Goal: Transaction & Acquisition: Purchase product/service

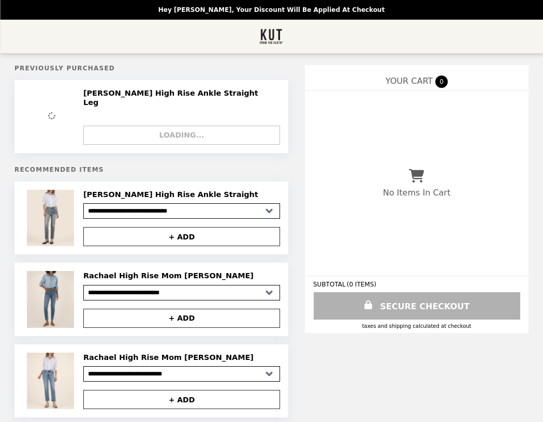
select select "**********"
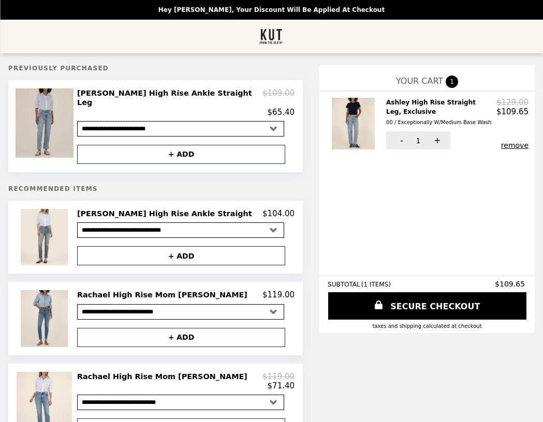
click at [76, 101] on img at bounding box center [46, 122] width 61 height 69
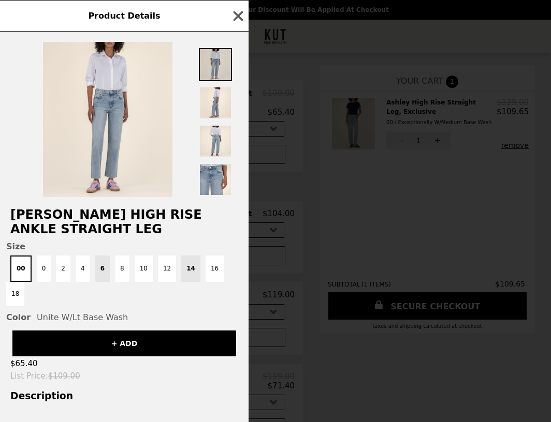
click at [222, 69] on img at bounding box center [215, 64] width 33 height 33
click at [217, 60] on img at bounding box center [215, 64] width 33 height 33
click at [211, 107] on img at bounding box center [215, 102] width 33 height 33
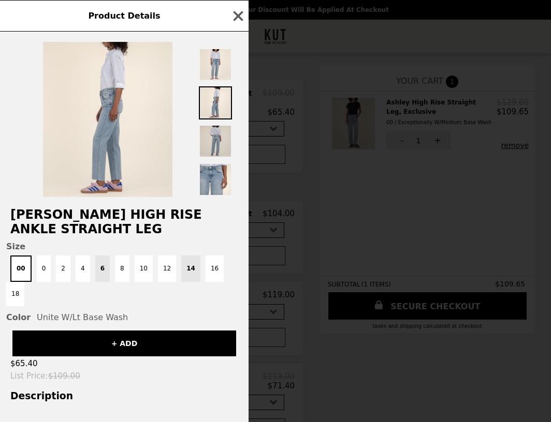
click at [212, 145] on img at bounding box center [215, 141] width 33 height 33
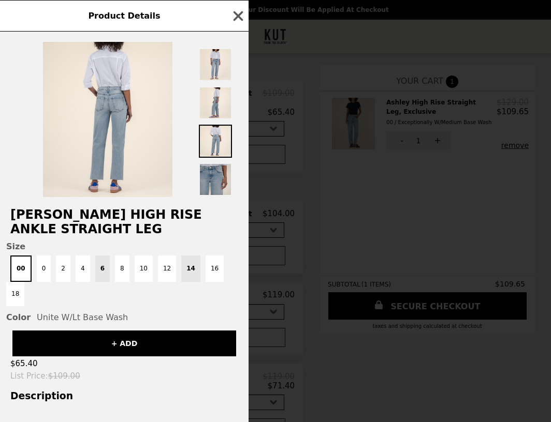
click at [210, 183] on img at bounding box center [215, 179] width 33 height 33
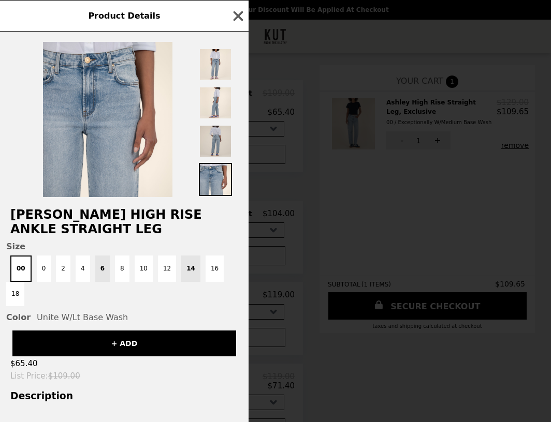
click at [214, 138] on img at bounding box center [215, 141] width 33 height 33
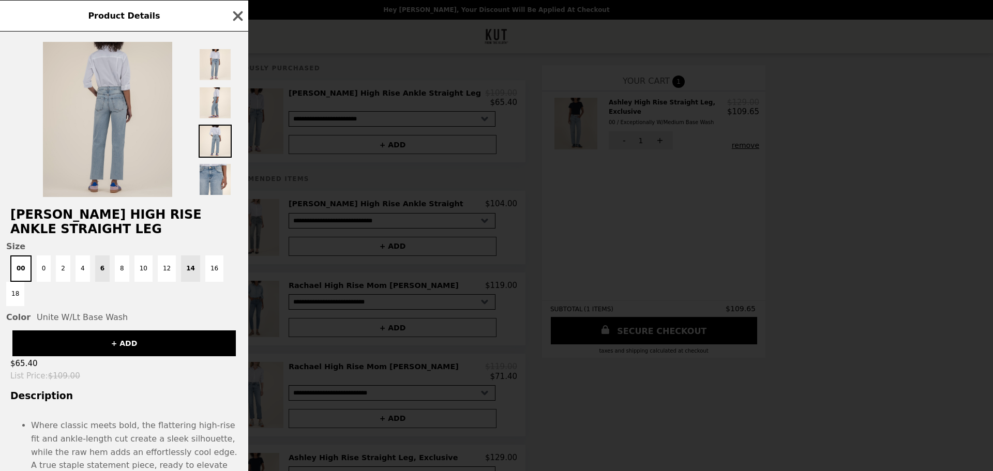
click at [133, 108] on img at bounding box center [107, 119] width 129 height 155
click at [102, 109] on img at bounding box center [107, 119] width 129 height 155
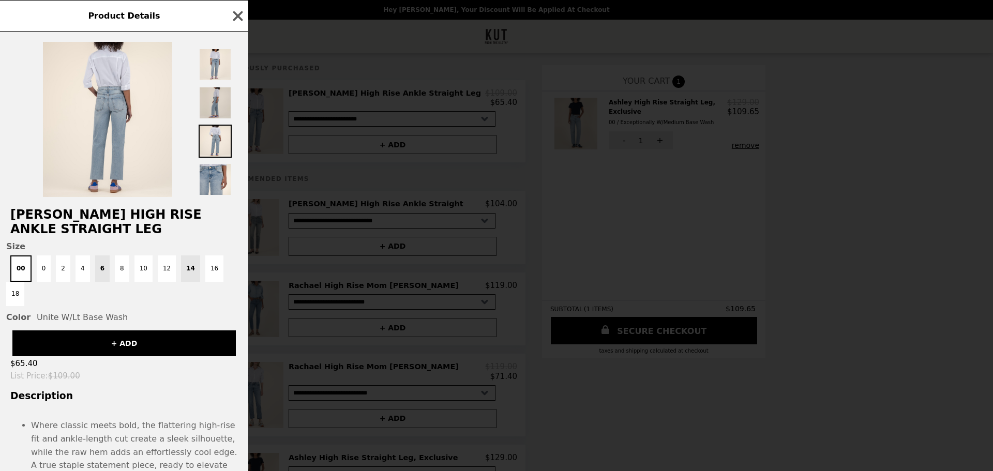
click at [213, 101] on img at bounding box center [215, 102] width 33 height 33
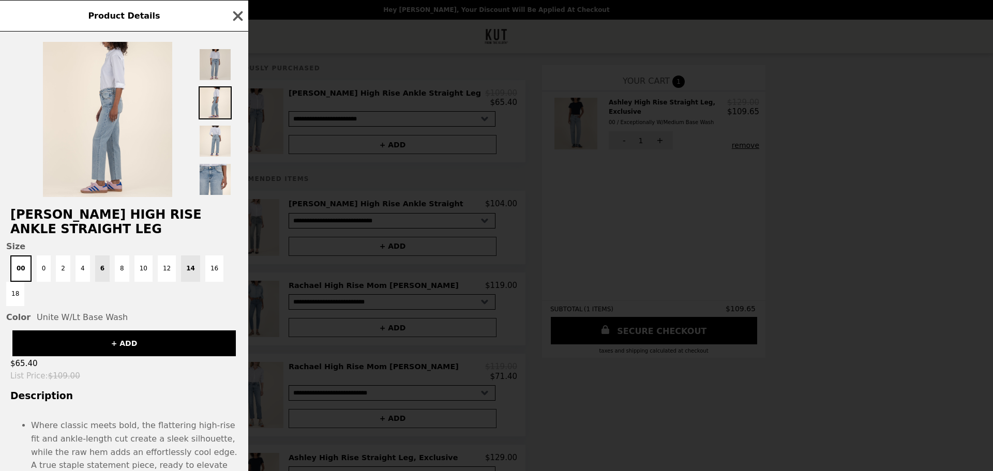
click at [206, 66] on img at bounding box center [215, 64] width 33 height 33
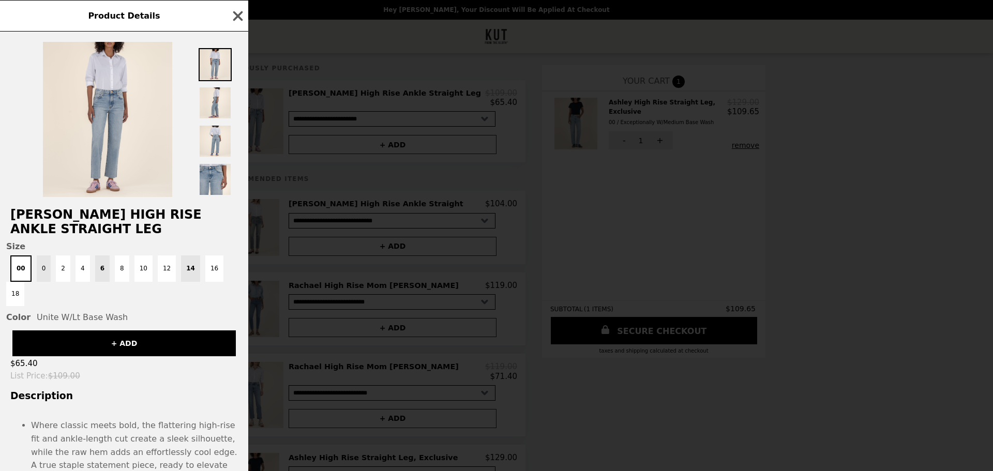
click at [44, 259] on button "0" at bounding box center [44, 269] width 14 height 26
click at [115, 331] on button "+ ADD" at bounding box center [124, 344] width 224 height 26
click at [240, 16] on icon "button" at bounding box center [238, 16] width 10 height 10
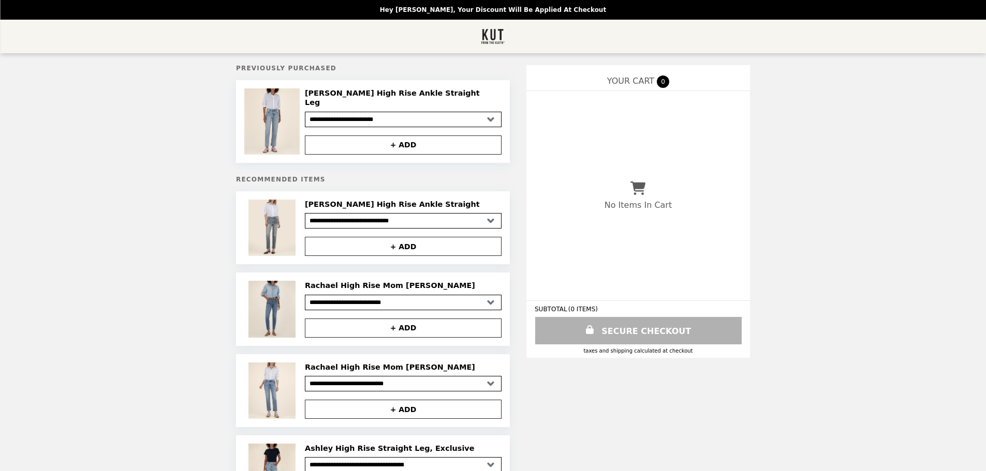
select select "**********"
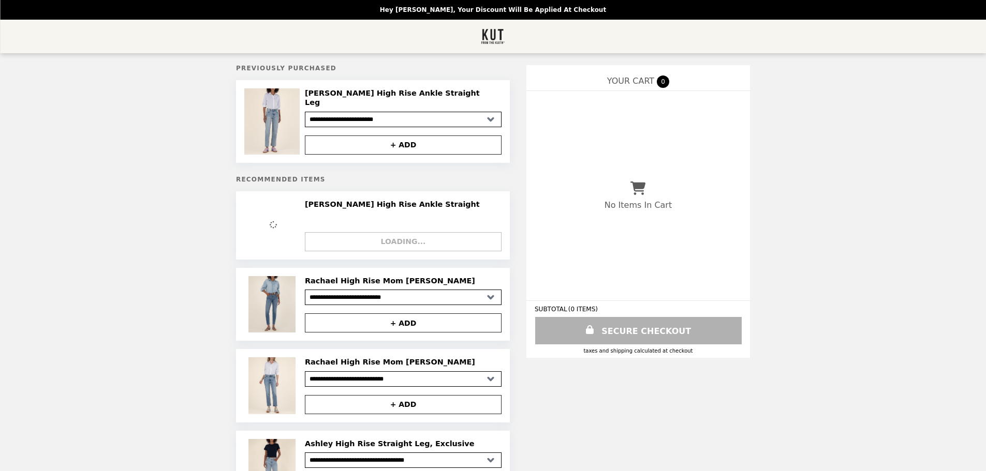
select select "**********"
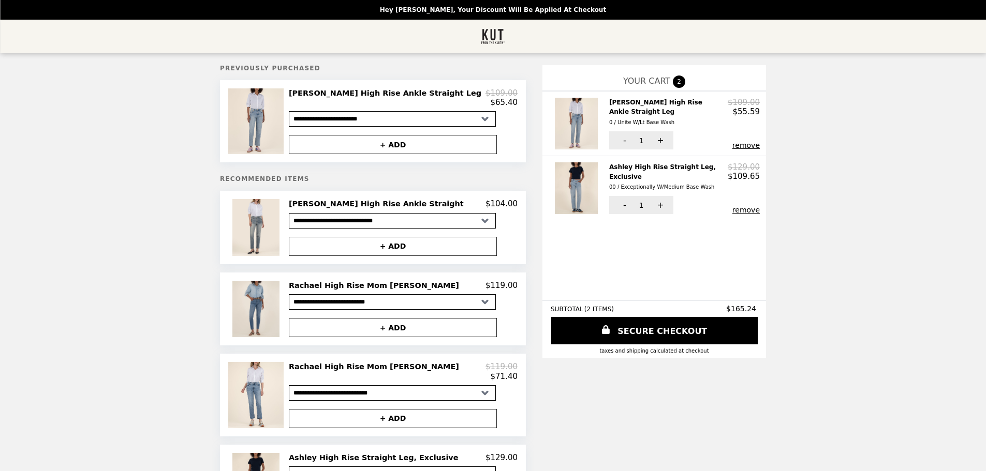
click at [609, 162] on h2 "Ashley High Rise Straight Leg, Exclusive 00 / Exceptionally W/Medium Base Wash" at bounding box center [668, 176] width 118 height 29
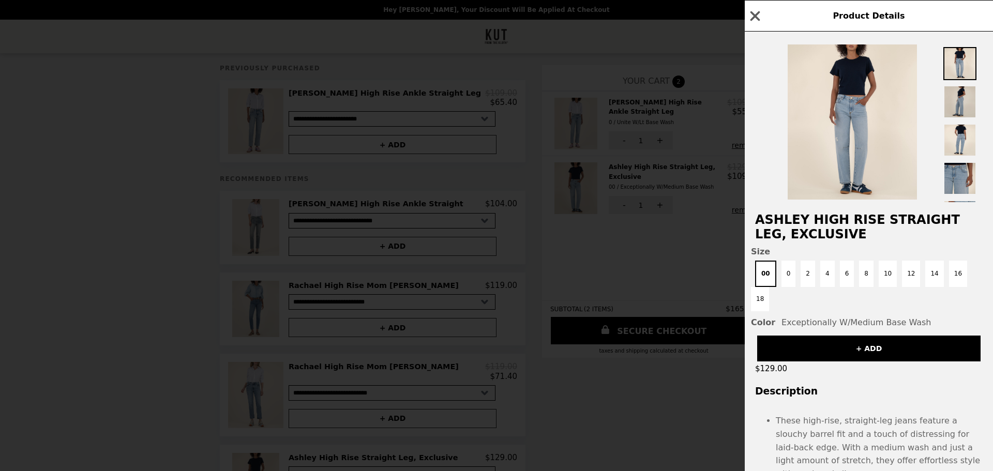
click at [957, 109] on img at bounding box center [960, 101] width 33 height 33
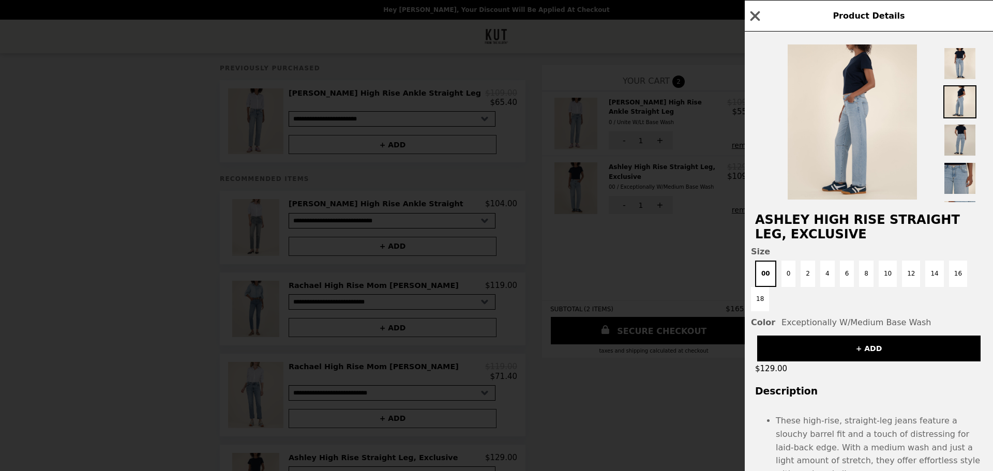
click at [967, 146] on img at bounding box center [960, 140] width 33 height 33
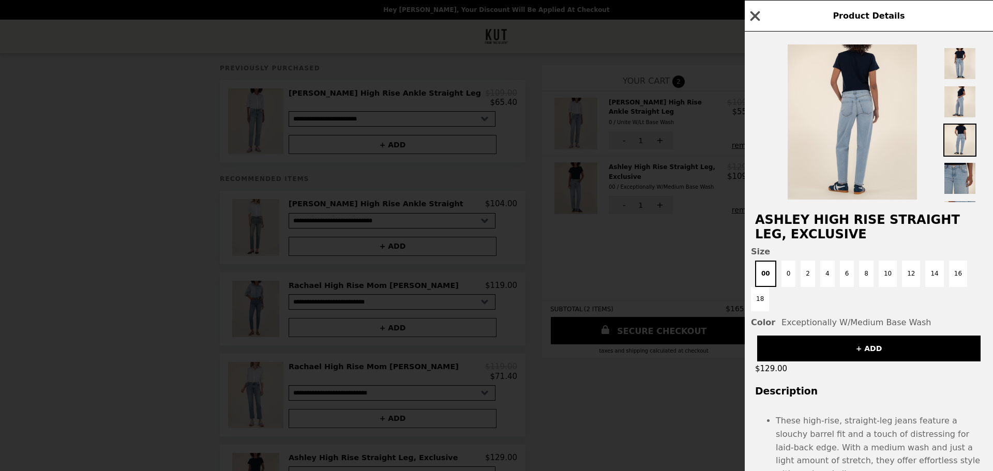
click at [758, 14] on icon "button" at bounding box center [756, 16] width 10 height 10
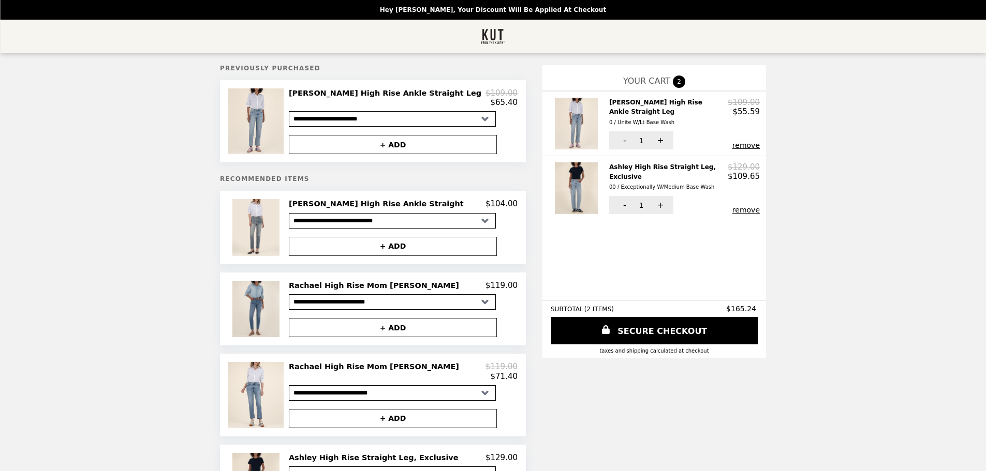
click at [609, 103] on h2 "[PERSON_NAME] High Rise Ankle Straight Leg 0 / Unite W/Lt Base Wash" at bounding box center [668, 112] width 118 height 29
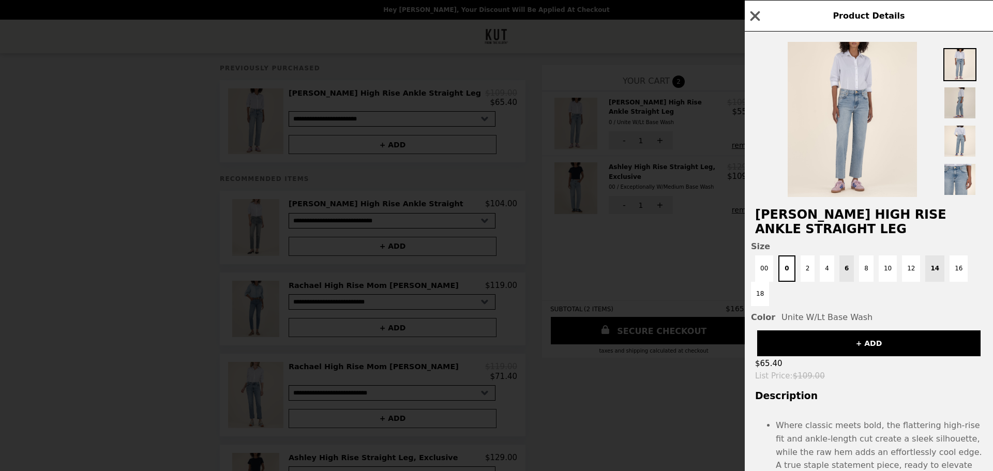
click at [953, 101] on img at bounding box center [960, 102] width 33 height 33
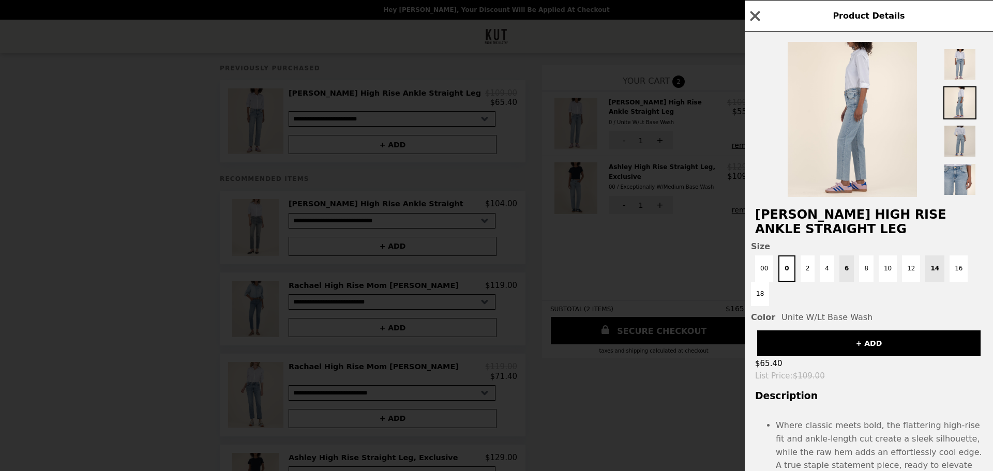
click at [959, 145] on img at bounding box center [960, 141] width 33 height 33
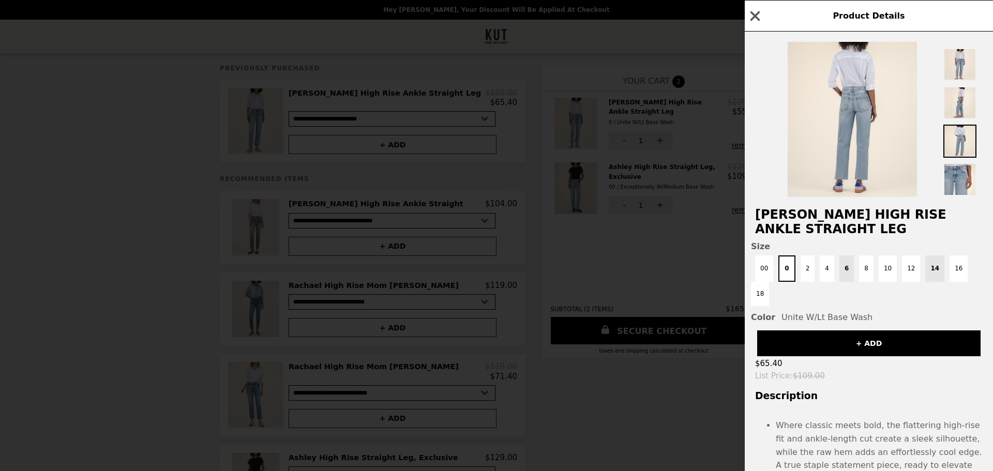
click at [685, 241] on div "Product Details [PERSON_NAME] High Rise Ankle Straight Leg Size 00 0 2 4 6 8 10…" at bounding box center [496, 235] width 993 height 471
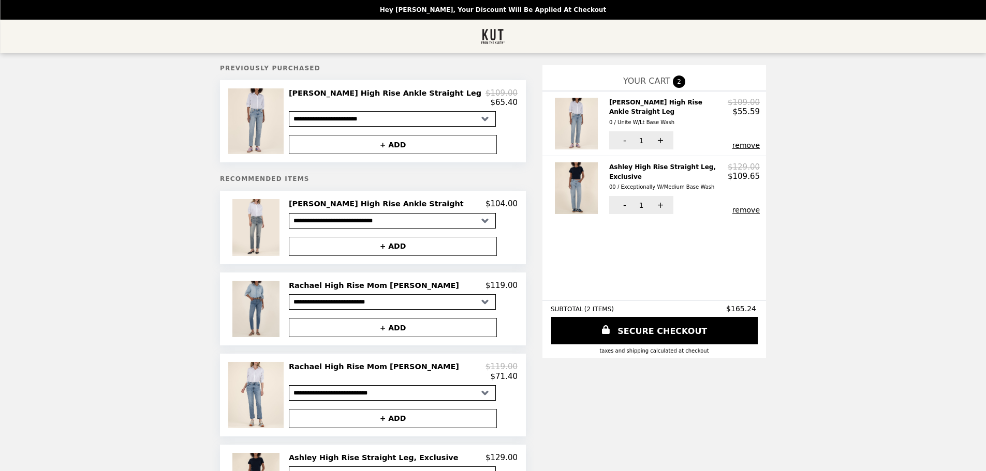
click at [611, 165] on h2 "Ashley High Rise Straight Leg, Exclusive 00 / Exceptionally W/Medium Base Wash" at bounding box center [668, 176] width 118 height 29
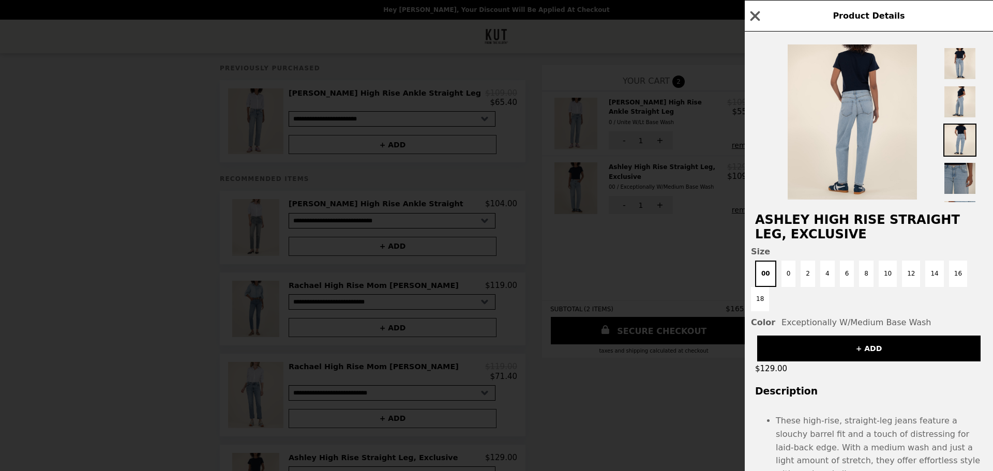
click at [954, 184] on img at bounding box center [960, 178] width 33 height 33
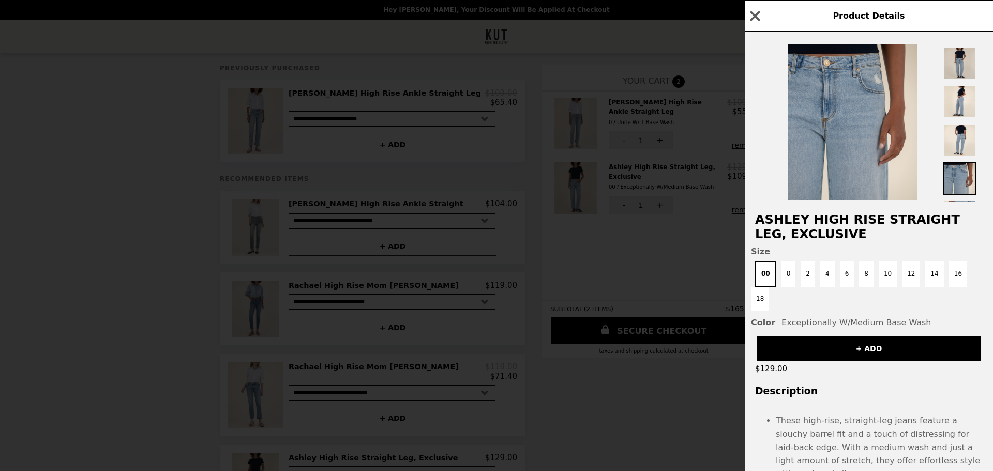
click at [957, 70] on img at bounding box center [960, 63] width 33 height 33
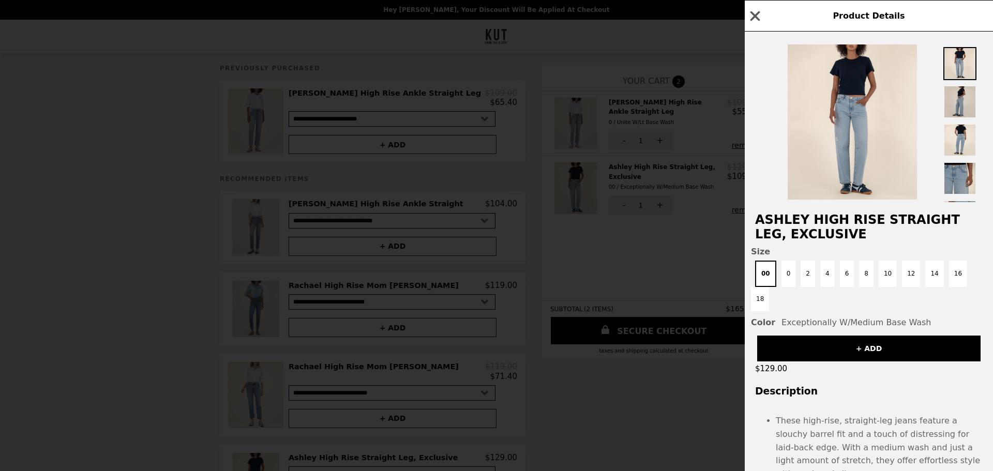
click at [963, 106] on img at bounding box center [960, 101] width 33 height 33
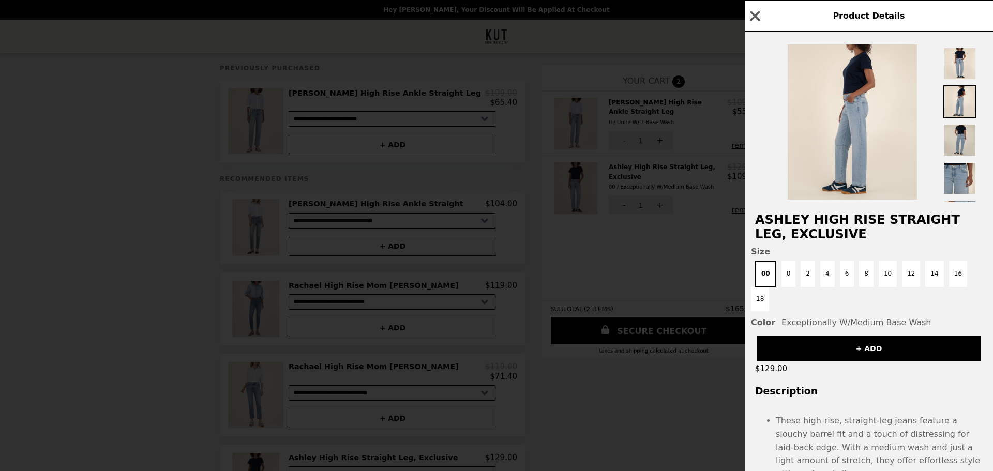
click at [966, 140] on img at bounding box center [960, 140] width 33 height 33
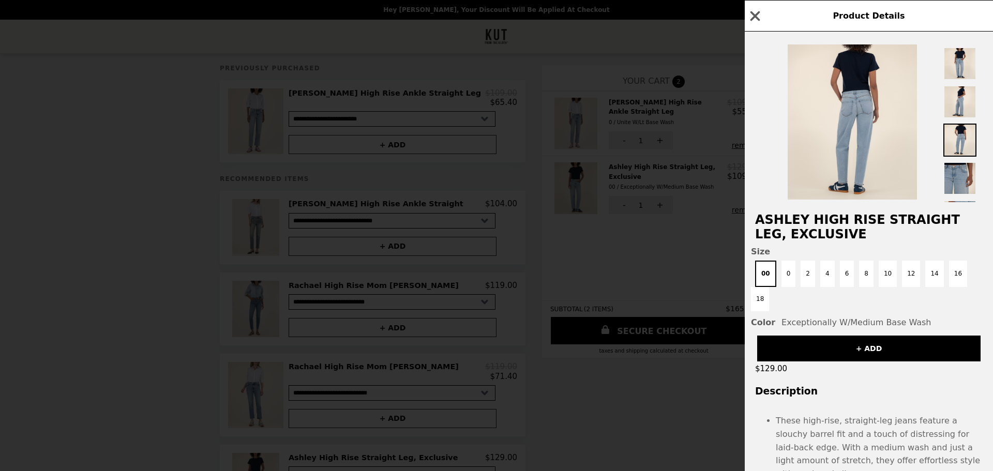
click at [663, 273] on div "Product Details Ashley High Rise Straight Leg, Exclusive Size 00 0 2 4 6 8 10 1…" at bounding box center [496, 235] width 993 height 471
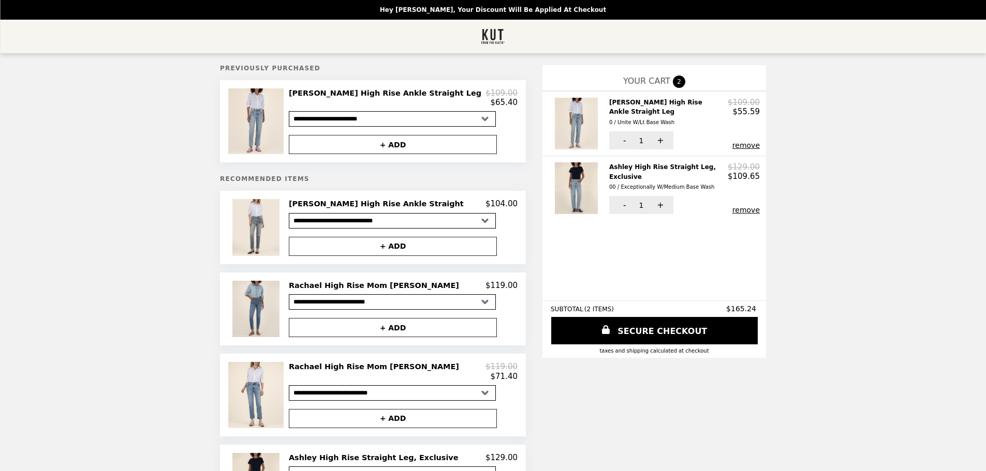
click at [609, 118] on div "0 / Unite W/Lt Base Wash" at bounding box center [666, 122] width 114 height 9
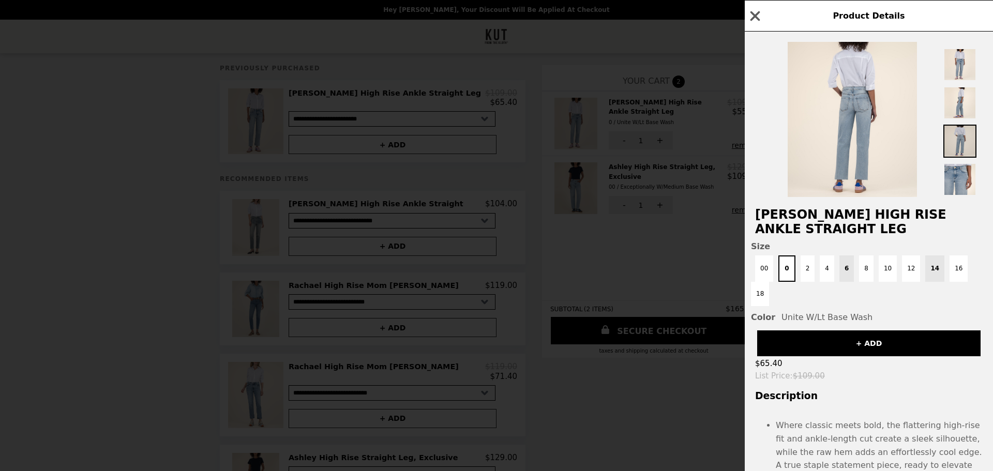
click at [960, 141] on img at bounding box center [960, 141] width 33 height 33
click at [961, 63] on img at bounding box center [960, 64] width 33 height 33
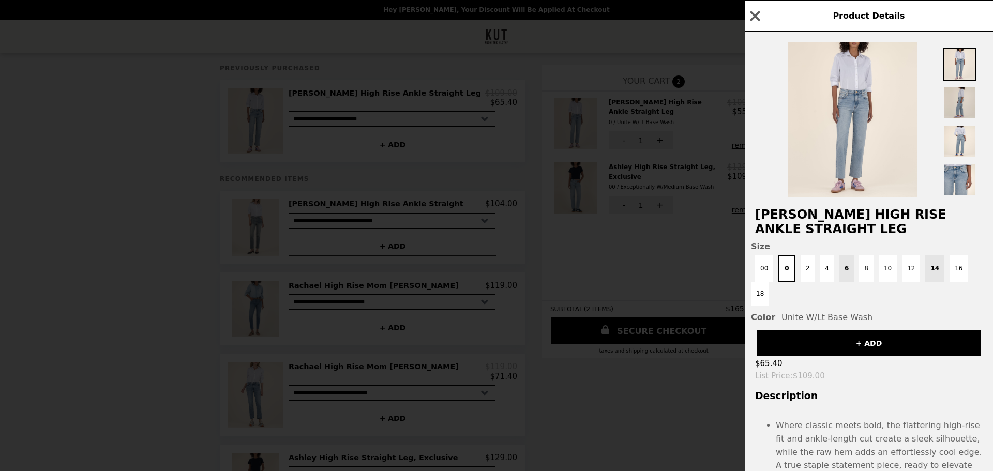
click at [961, 98] on img at bounding box center [960, 102] width 33 height 33
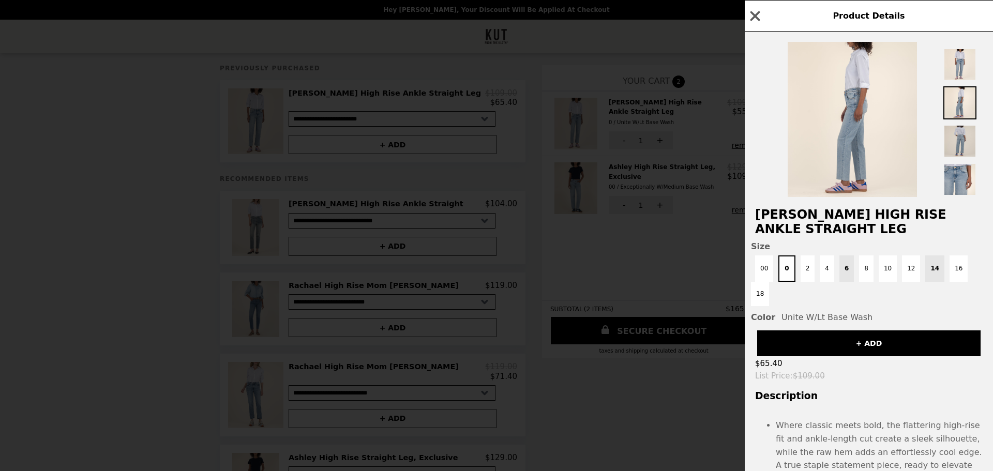
click at [965, 142] on img at bounding box center [960, 141] width 33 height 33
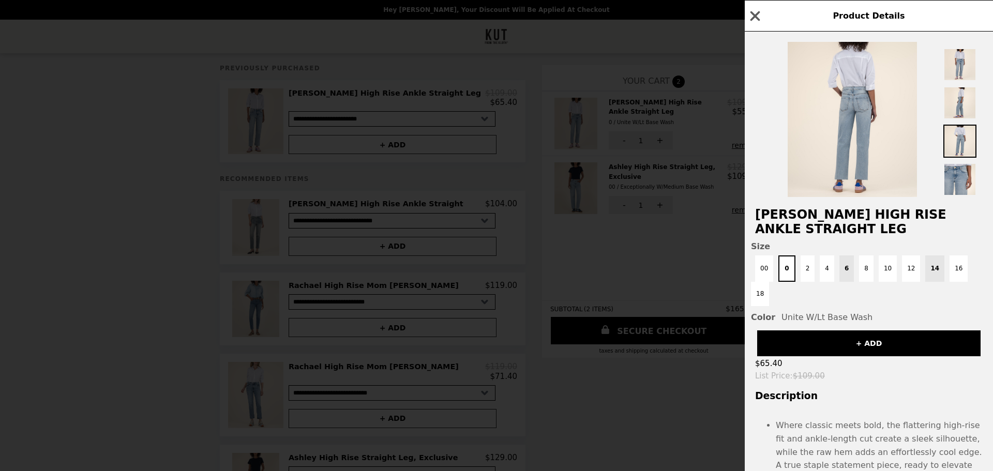
click at [803, 419] on li "Where classic meets bold, the flattering high-rise fit and ankle-length cut cre…" at bounding box center [879, 452] width 207 height 66
click at [756, 16] on icon "button" at bounding box center [756, 16] width 10 height 10
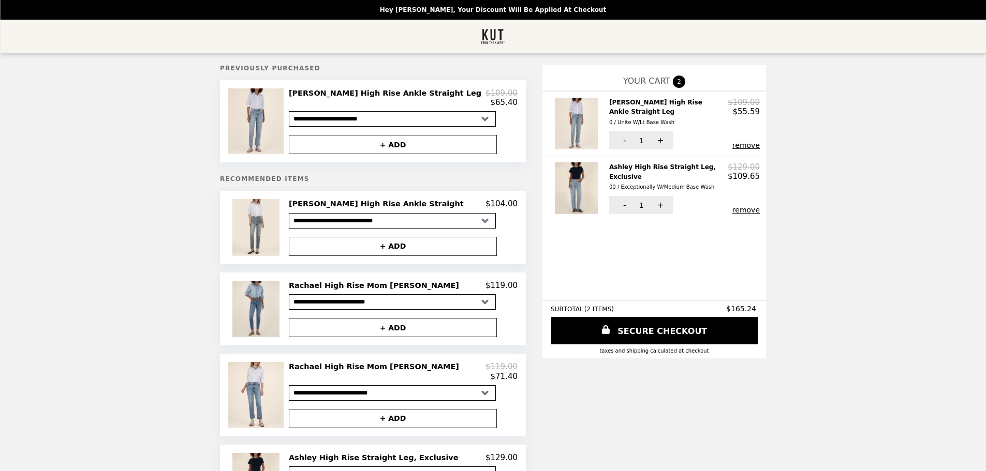
click at [609, 162] on h2 "Ashley High Rise Straight Leg, Exclusive 00 / Exceptionally W/Medium Base Wash" at bounding box center [668, 176] width 118 height 29
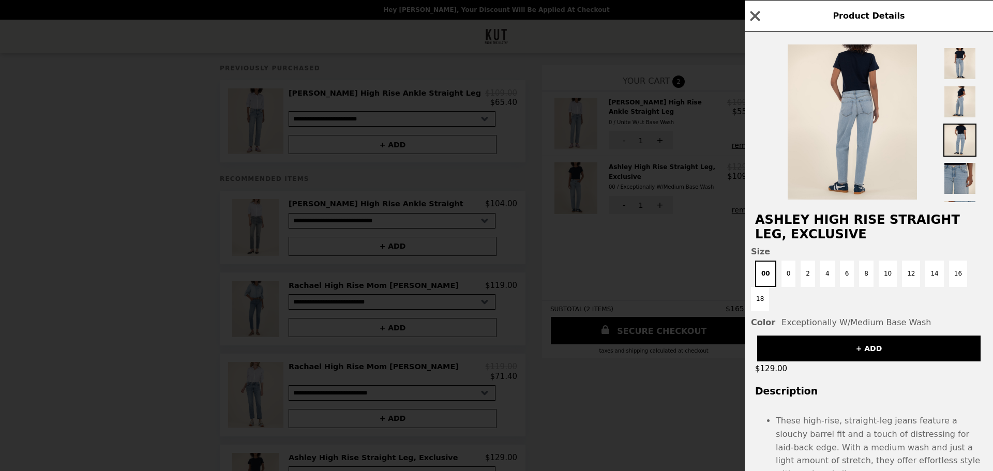
drag, startPoint x: 985, startPoint y: 448, endPoint x: 991, endPoint y: 447, distance: 5.7
click at [955, 99] on img at bounding box center [960, 101] width 33 height 33
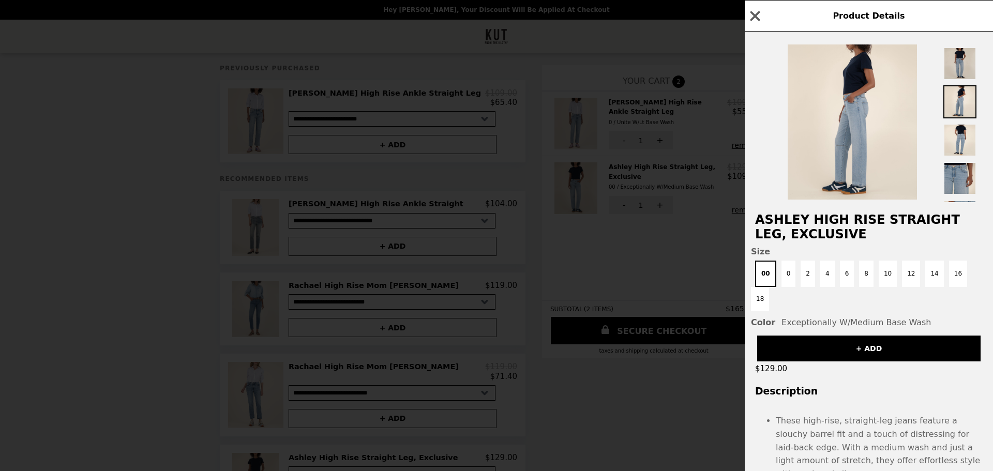
click at [960, 65] on img at bounding box center [960, 63] width 33 height 33
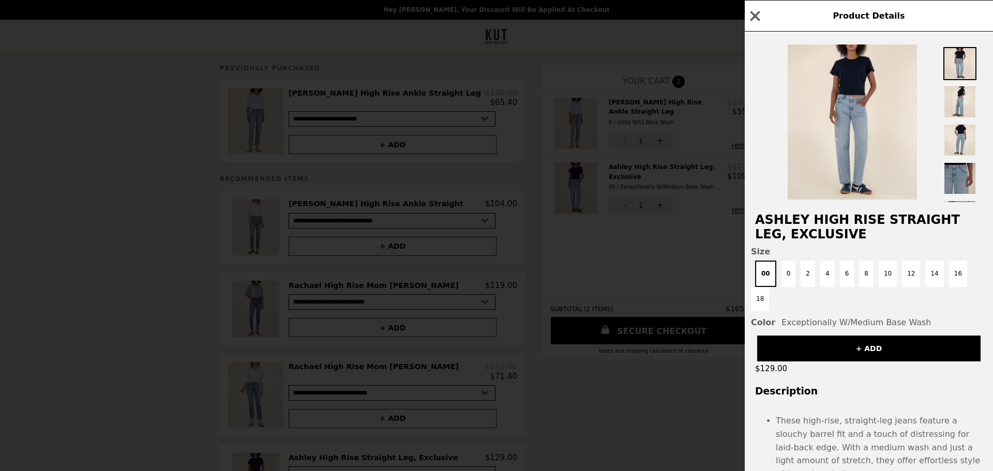
click at [958, 177] on img at bounding box center [960, 178] width 33 height 33
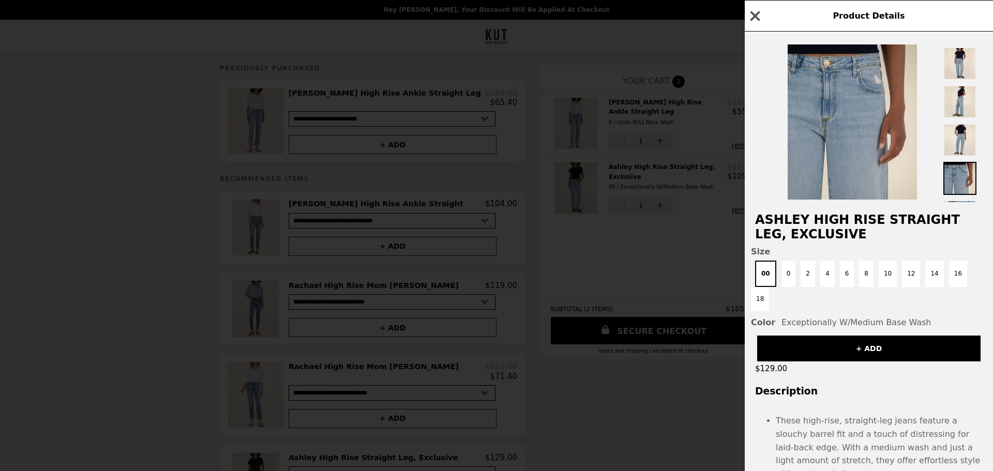
click at [753, 14] on icon "button" at bounding box center [756, 16] width 10 height 10
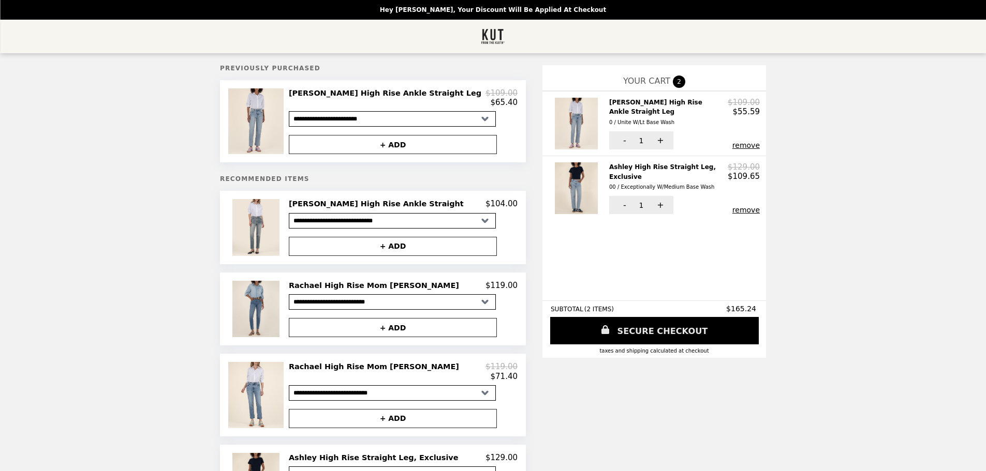
click at [600, 337] on link "SECURE CHECKOUT" at bounding box center [654, 330] width 209 height 27
select select "**********"
click at [555, 111] on img at bounding box center [578, 124] width 46 height 52
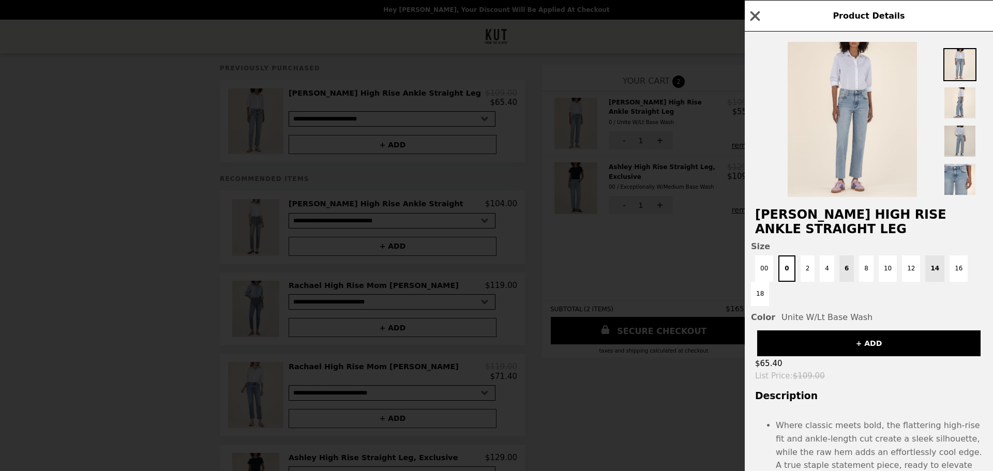
click at [967, 138] on img at bounding box center [960, 141] width 33 height 33
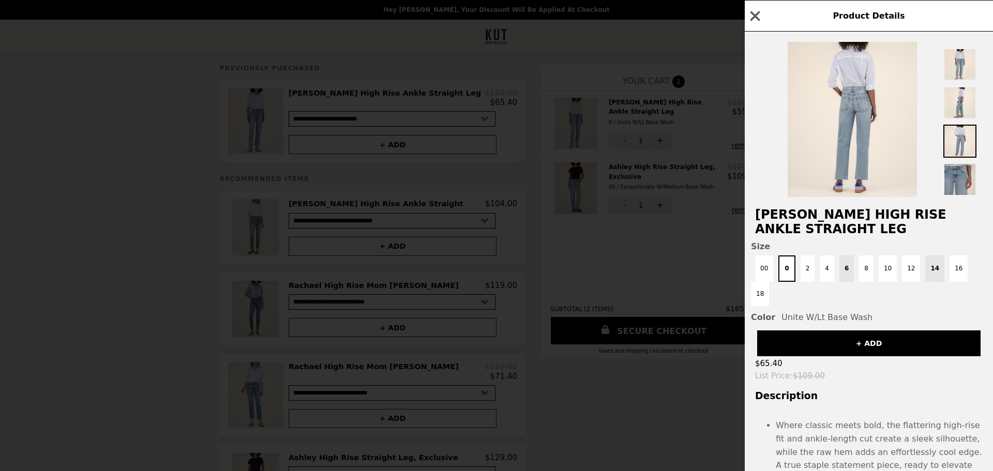
click at [961, 181] on img at bounding box center [960, 179] width 33 height 33
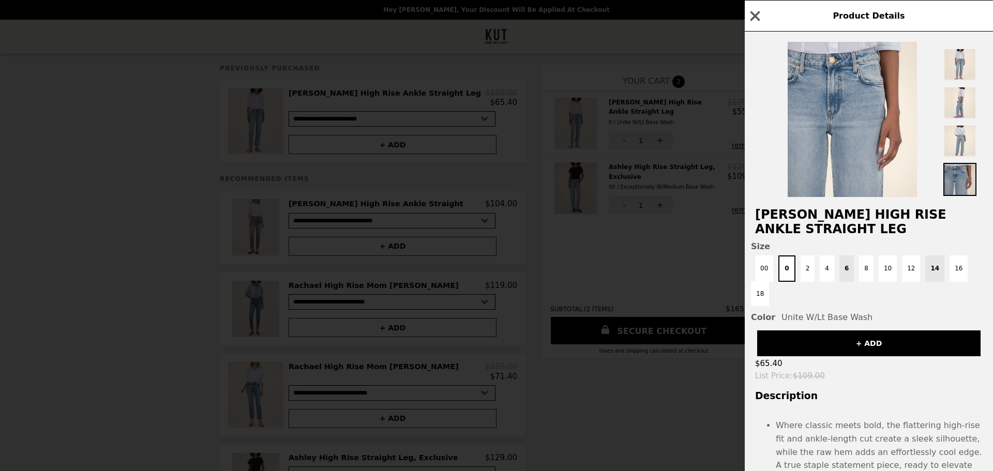
click at [961, 181] on img at bounding box center [960, 179] width 33 height 33
click at [960, 66] on img at bounding box center [960, 64] width 33 height 33
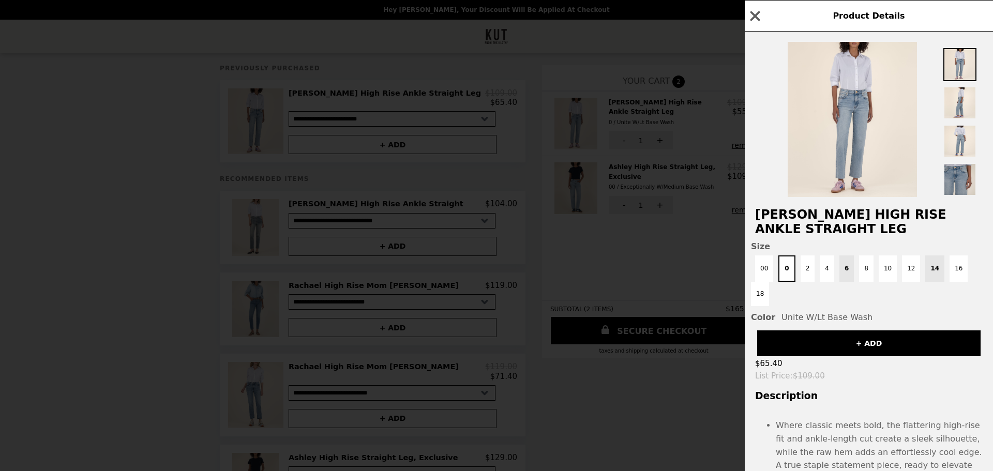
click at [956, 174] on img at bounding box center [960, 179] width 33 height 33
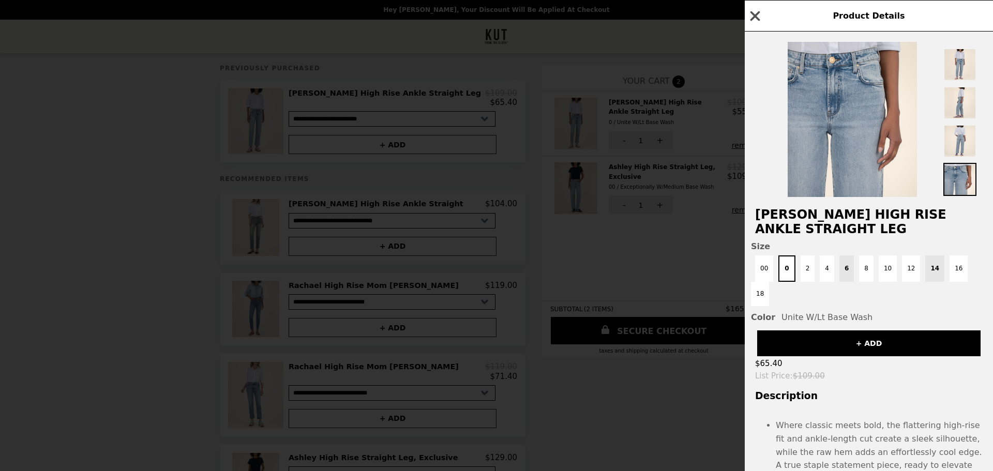
click at [751, 19] on icon "button" at bounding box center [756, 16] width 16 height 16
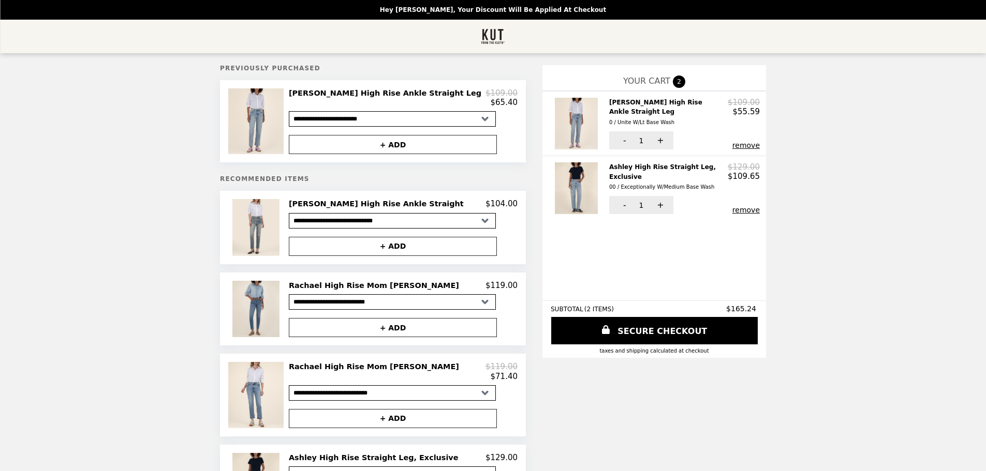
click at [609, 165] on h2 "Ashley High Rise Straight Leg, Exclusive 00 / Exceptionally W/Medium Base Wash" at bounding box center [668, 176] width 118 height 29
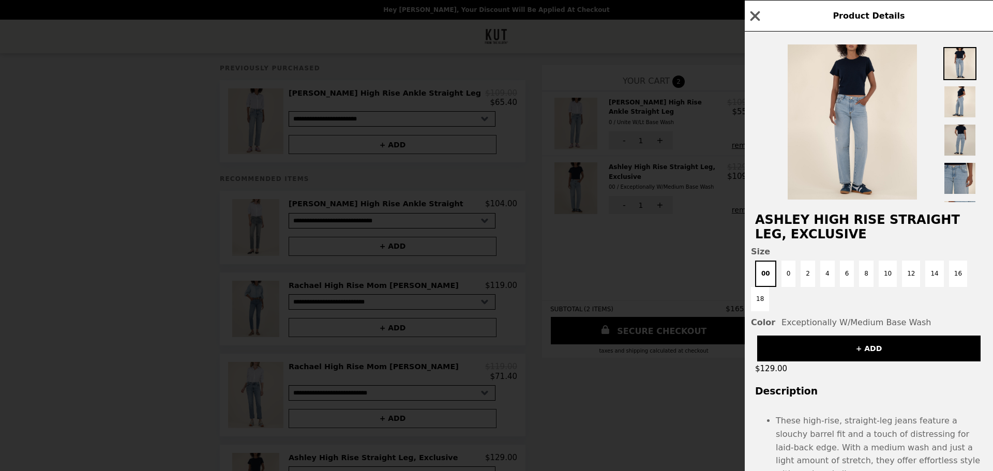
click at [961, 133] on img at bounding box center [960, 140] width 33 height 33
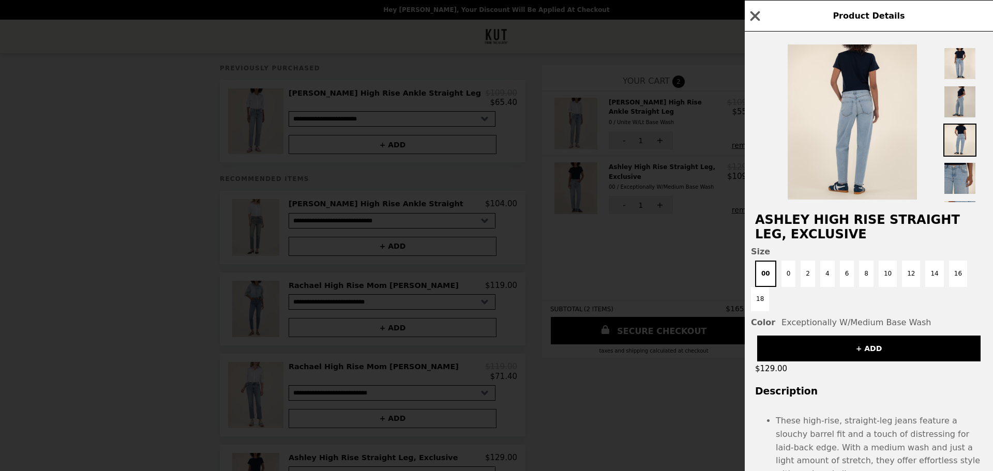
click at [957, 103] on img at bounding box center [960, 101] width 33 height 33
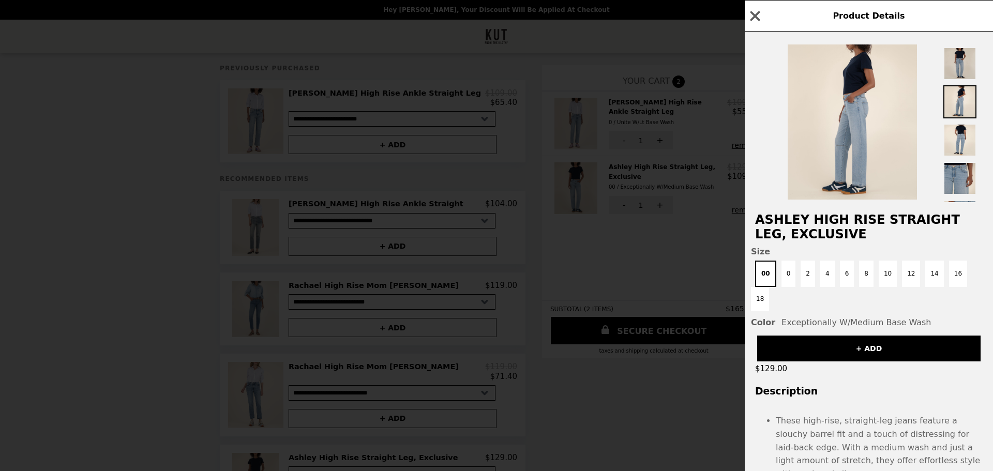
click at [965, 61] on img at bounding box center [960, 63] width 33 height 33
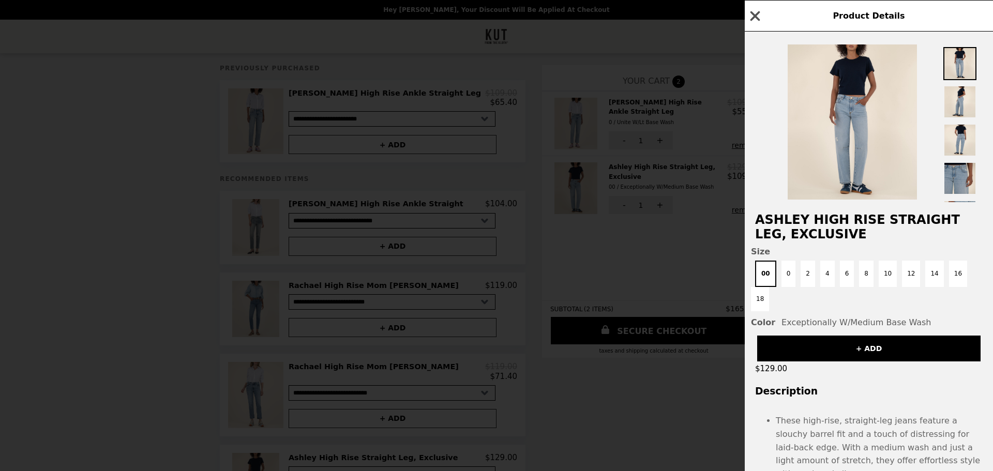
click at [758, 17] on icon "button" at bounding box center [756, 16] width 10 height 10
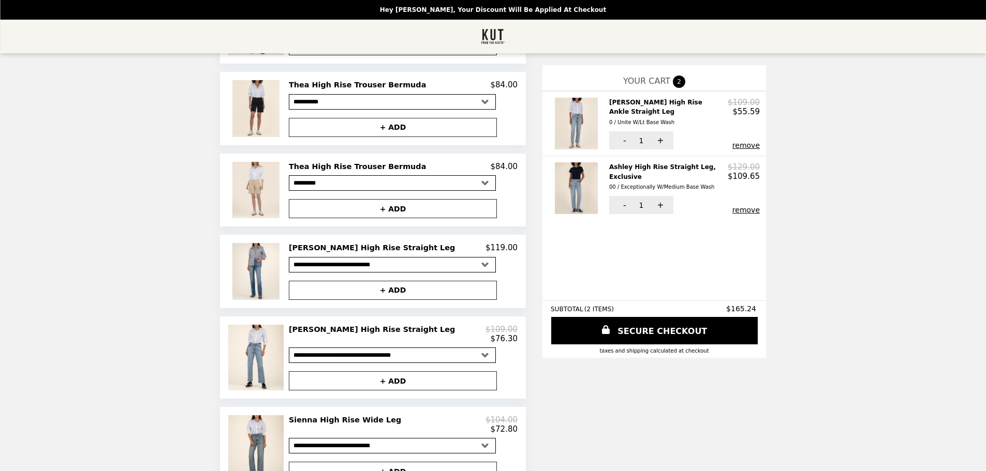
scroll to position [588, 0]
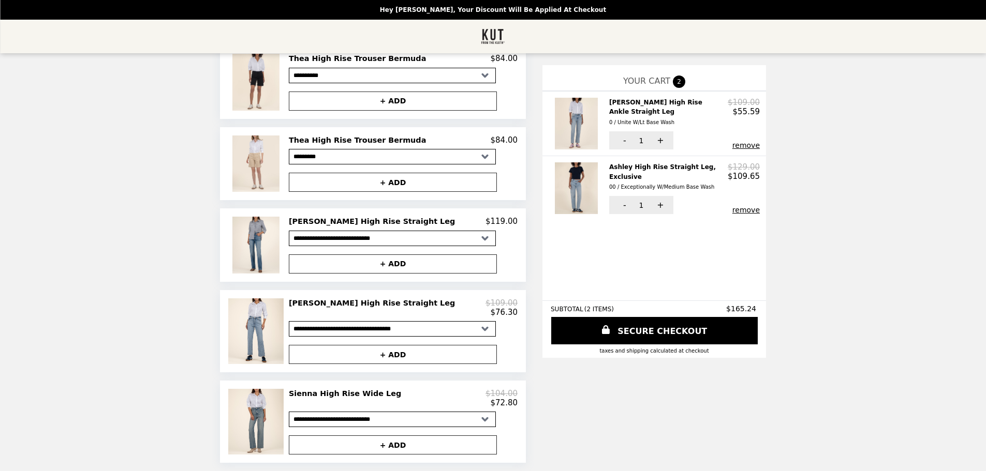
click at [369, 217] on h2 "[PERSON_NAME] High Rise Straight Leg" at bounding box center [374, 221] width 170 height 9
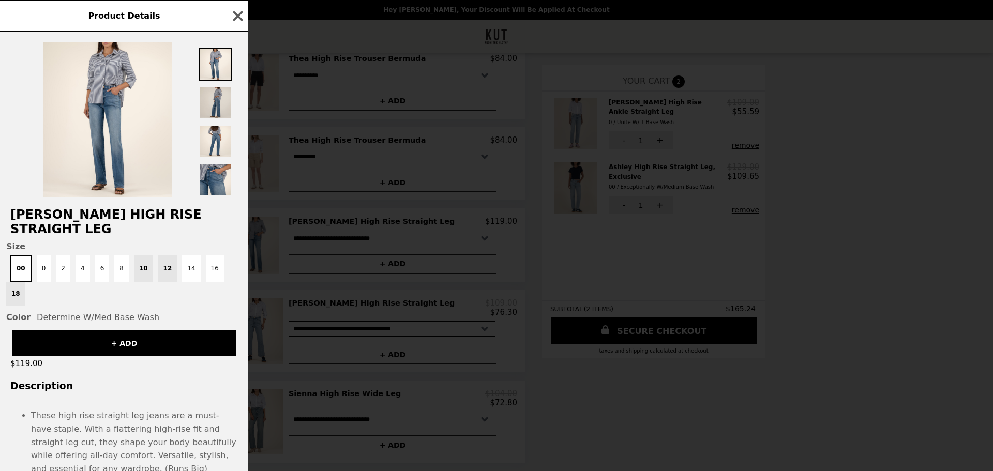
click at [220, 97] on img at bounding box center [215, 102] width 33 height 33
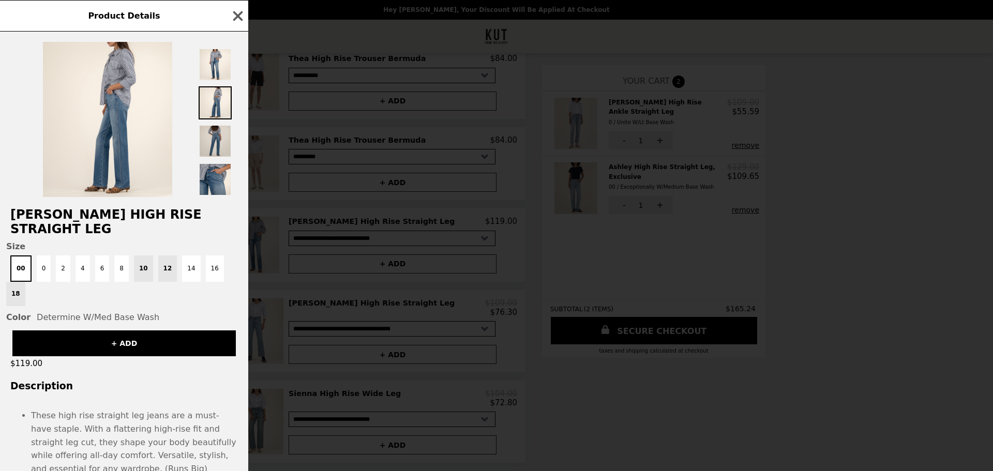
click at [213, 140] on img at bounding box center [215, 141] width 33 height 33
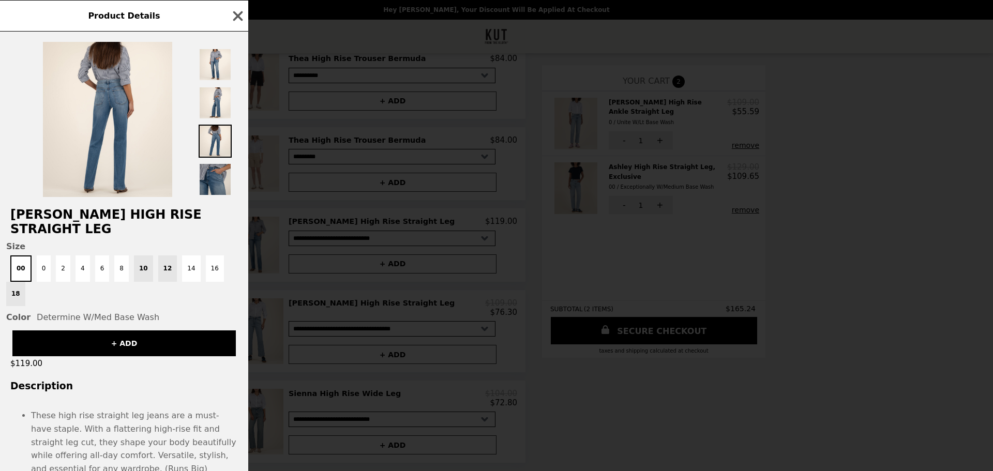
click at [217, 182] on img at bounding box center [215, 179] width 33 height 33
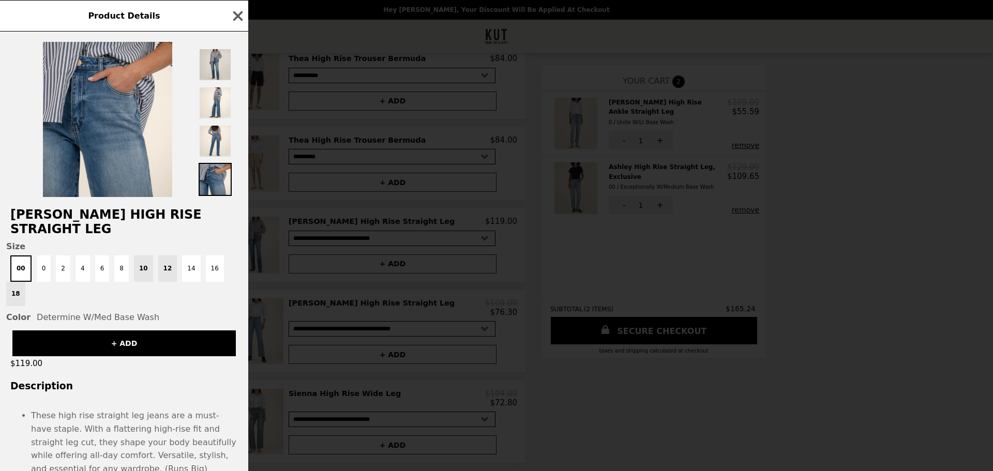
click at [217, 69] on img at bounding box center [215, 64] width 33 height 33
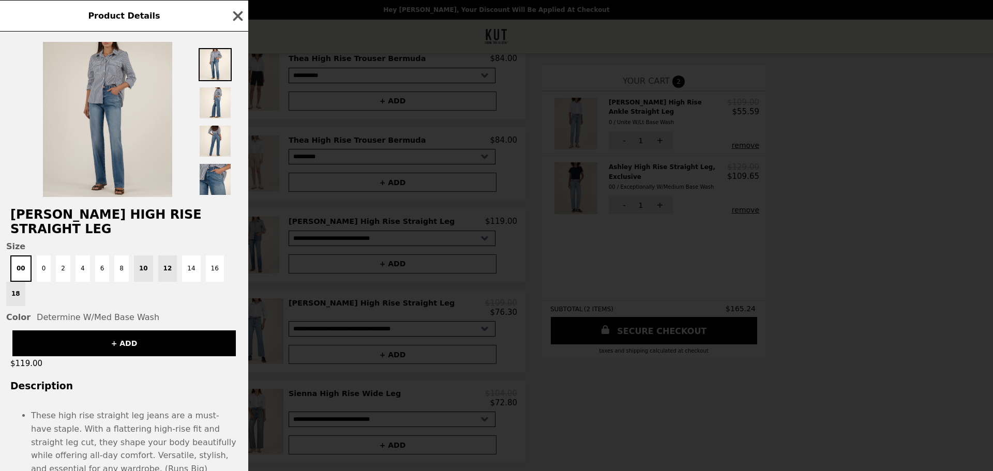
click at [106, 100] on img at bounding box center [107, 119] width 129 height 155
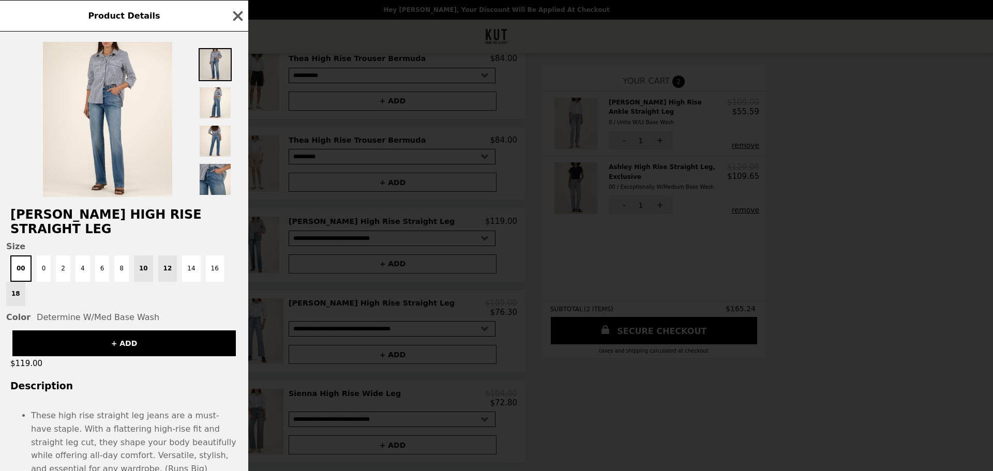
click at [222, 64] on img at bounding box center [215, 64] width 33 height 33
click at [212, 113] on img at bounding box center [215, 102] width 33 height 33
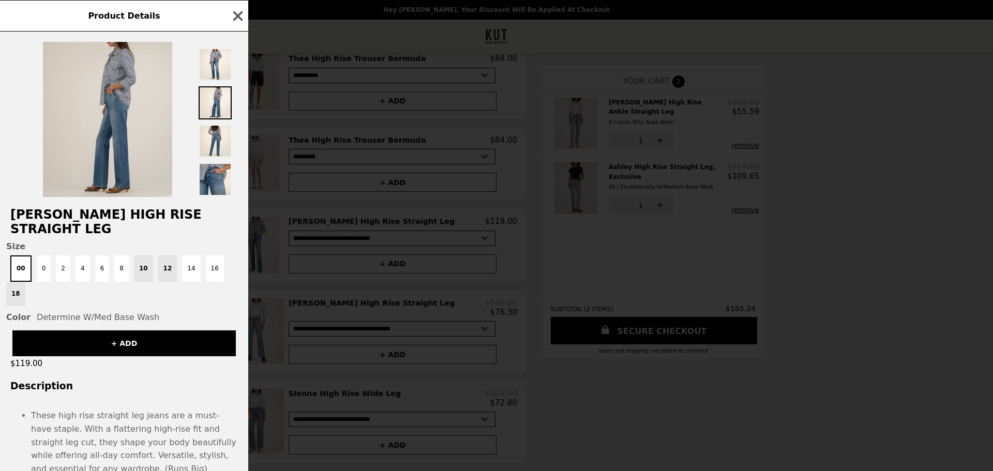
click at [122, 127] on img at bounding box center [107, 119] width 129 height 155
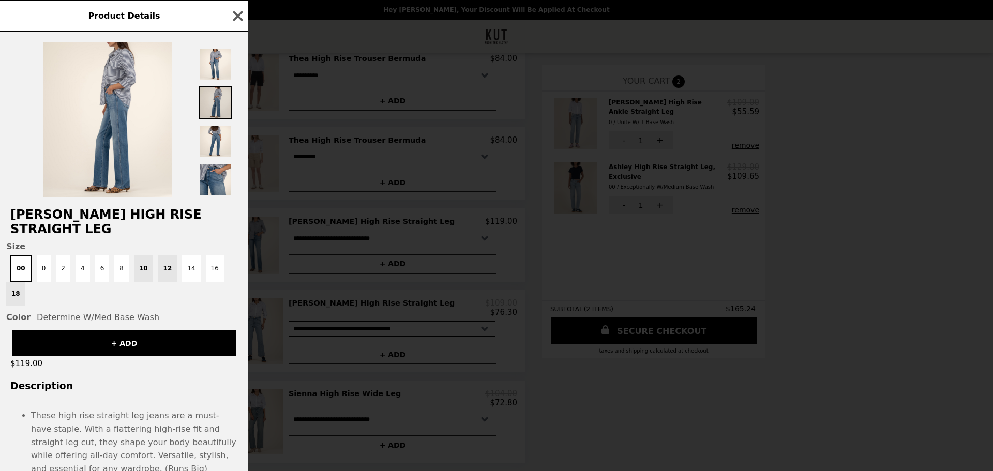
click at [216, 101] on img at bounding box center [215, 102] width 33 height 33
click at [219, 150] on img at bounding box center [215, 141] width 33 height 33
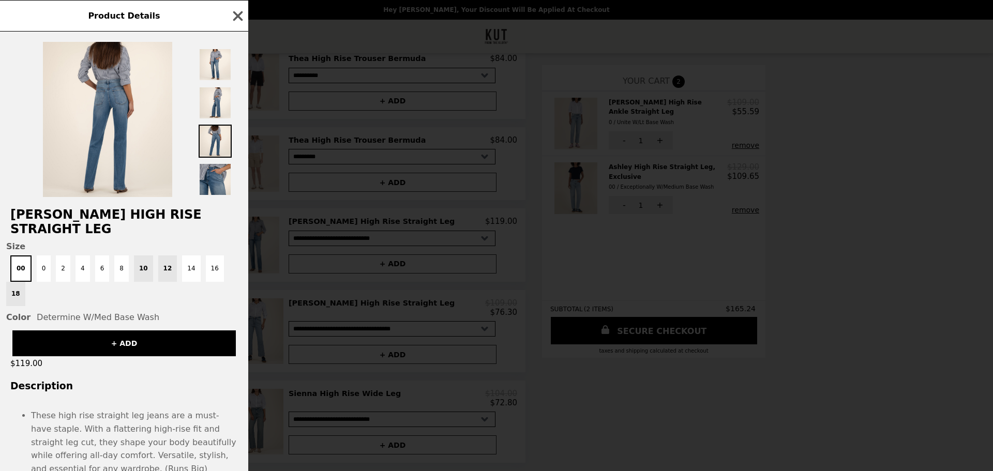
click at [234, 438] on li "These high rise straight leg jeans are a must-have staple. With a flattering hi…" at bounding box center [134, 442] width 207 height 66
click at [42, 257] on button "0" at bounding box center [44, 269] width 14 height 26
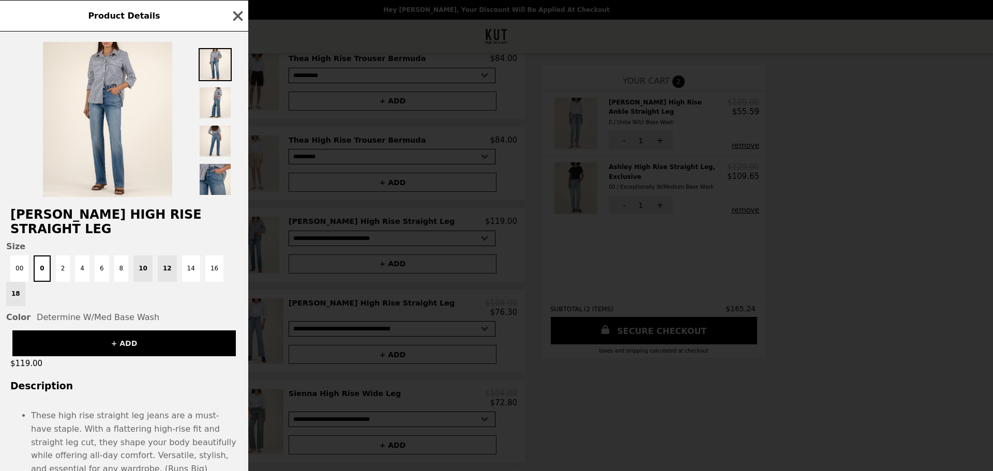
click at [120, 331] on button "+ ADD" at bounding box center [124, 344] width 224 height 26
click at [234, 11] on icon "button" at bounding box center [238, 16] width 16 height 16
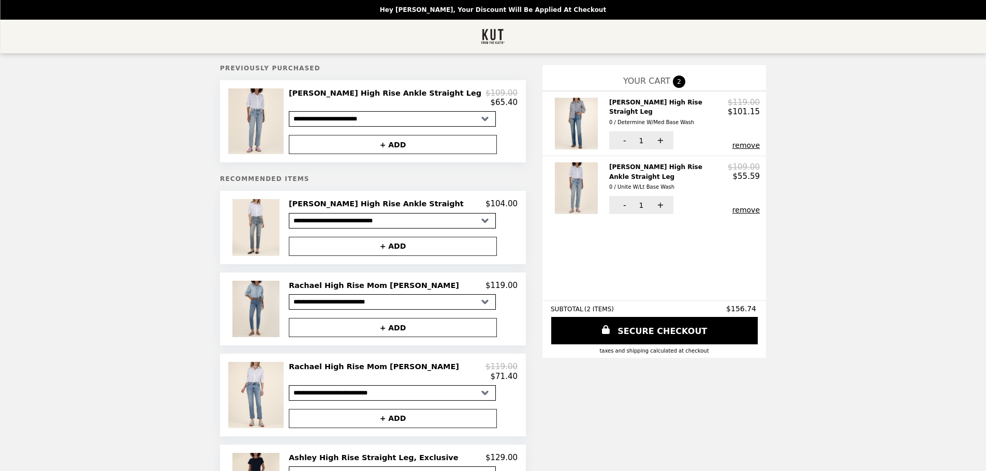
select select "**********"
click at [609, 162] on h2 "[PERSON_NAME] High Rise Ankle Straight Leg 0 / Unite W/Lt Base Wash" at bounding box center [668, 176] width 118 height 29
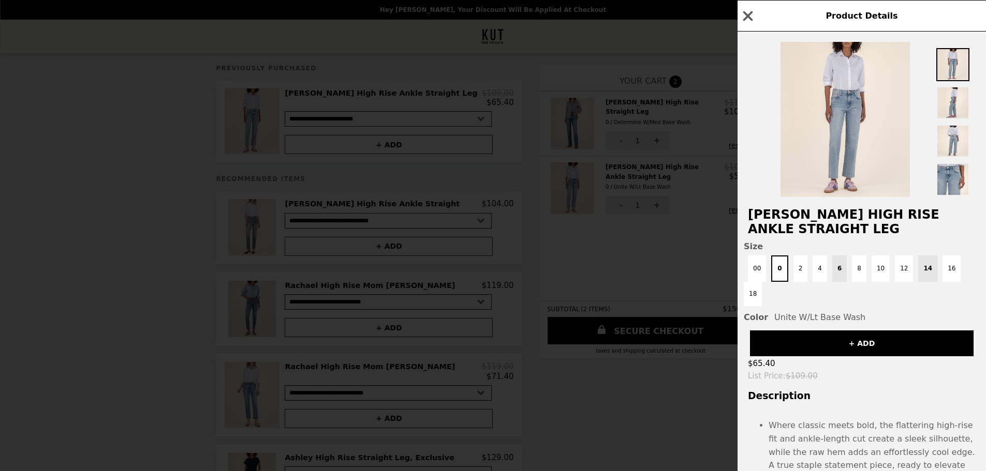
click at [589, 161] on div "Product Details [PERSON_NAME] High Rise Ankle Straight Leg Size 00 0 2 4 6 8 10…" at bounding box center [493, 235] width 986 height 471
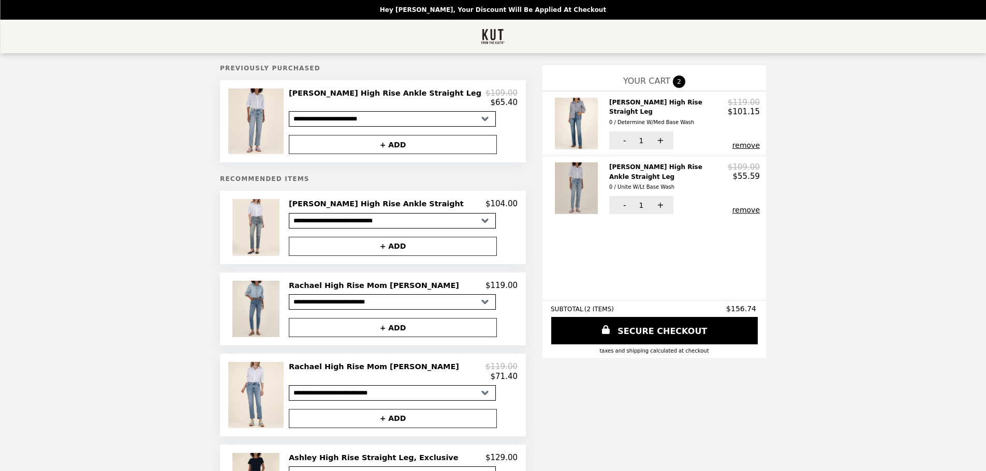
click at [555, 169] on img at bounding box center [578, 188] width 46 height 52
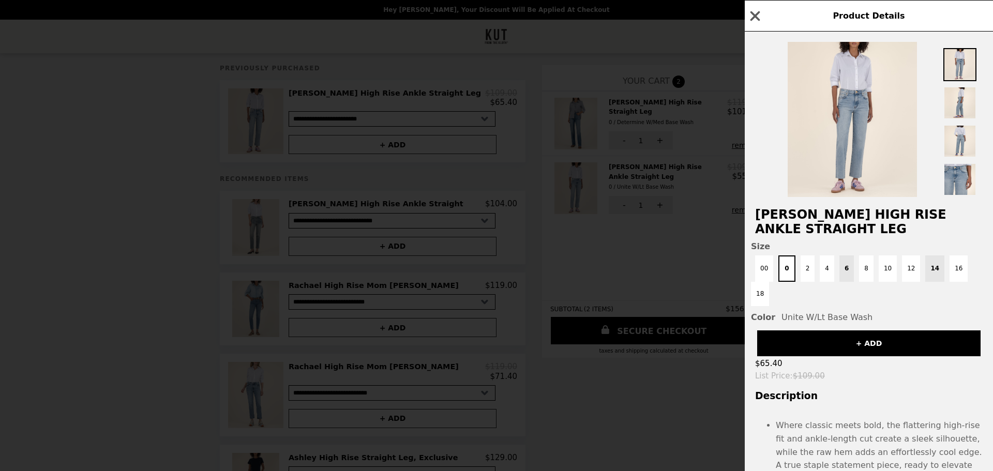
click at [631, 278] on div "Product Details [PERSON_NAME] High Rise Ankle Straight Leg Size 00 0 2 4 6 8 10…" at bounding box center [496, 235] width 993 height 471
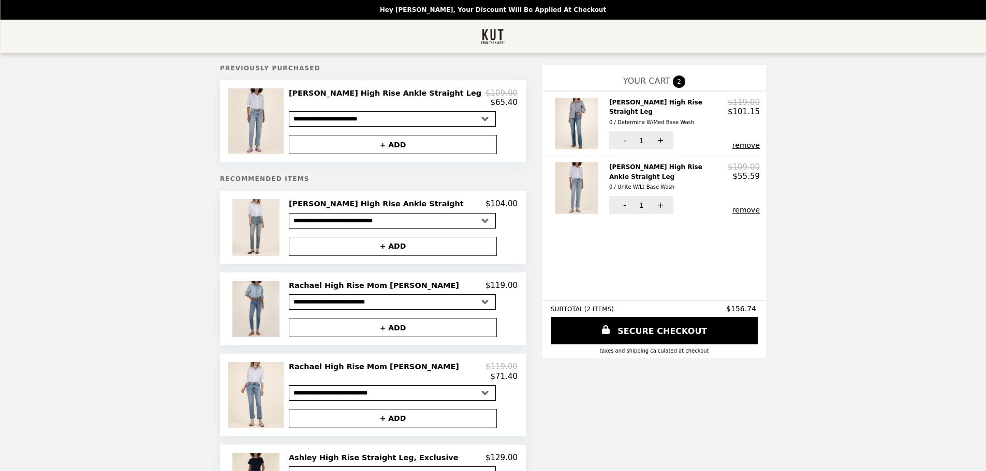
click at [609, 167] on h2 "[PERSON_NAME] High Rise Ankle Straight Leg 0 / Unite W/Lt Base Wash" at bounding box center [668, 176] width 118 height 29
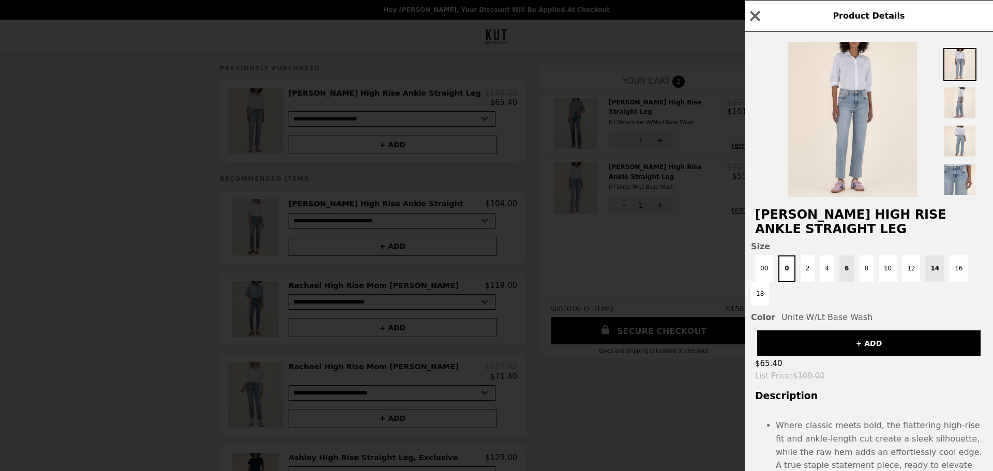
click at [594, 251] on div "Product Details [PERSON_NAME] High Rise Ankle Straight Leg Size 00 0 2 4 6 8 10…" at bounding box center [496, 235] width 993 height 471
